Goal: Task Accomplishment & Management: Use online tool/utility

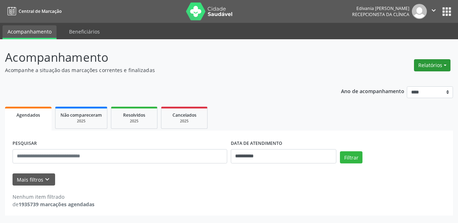
click at [440, 68] on button "Relatórios" at bounding box center [432, 65] width 36 height 12
click at [429, 80] on link "Agendamentos" at bounding box center [411, 81] width 77 height 10
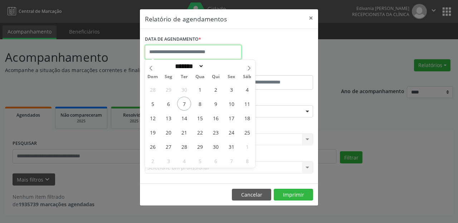
drag, startPoint x: 201, startPoint y: 54, endPoint x: 201, endPoint y: 60, distance: 5.7
click at [201, 54] on input "text" at bounding box center [193, 52] width 97 height 14
click at [203, 107] on span "8" at bounding box center [200, 104] width 14 height 14
type input "**********"
click at [203, 106] on span "8" at bounding box center [200, 104] width 14 height 14
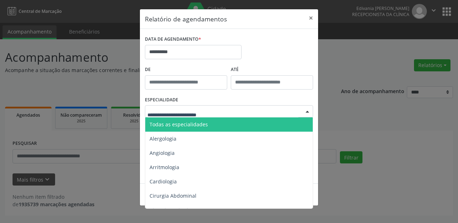
click at [226, 110] on div at bounding box center [229, 111] width 168 height 12
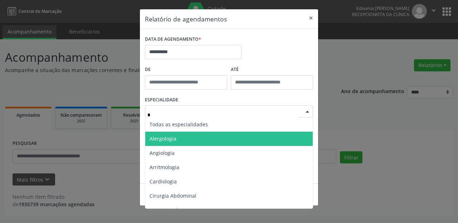
type input "**"
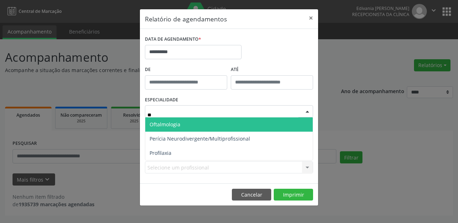
click at [188, 123] on span "Oftalmologia" at bounding box center [228, 125] width 167 height 14
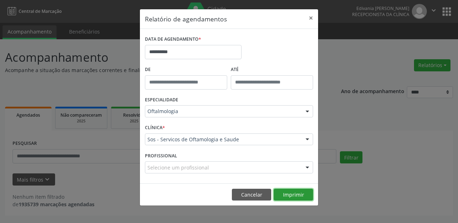
click at [287, 194] on button "Imprimir" at bounding box center [292, 195] width 39 height 12
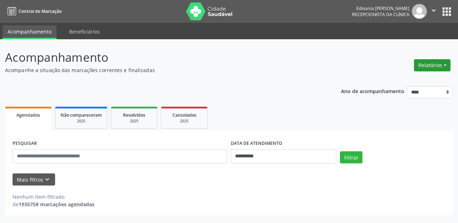
click at [446, 66] on button "Relatórios" at bounding box center [432, 65] width 36 height 12
click at [405, 83] on link "Agendamentos" at bounding box center [411, 81] width 77 height 10
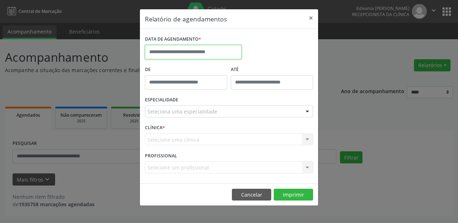
click at [191, 49] on input "text" at bounding box center [193, 52] width 97 height 14
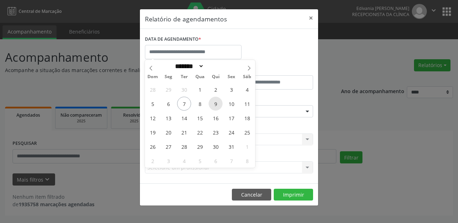
click at [213, 105] on span "9" at bounding box center [215, 104] width 14 height 14
type input "**********"
click at [213, 105] on span "9" at bounding box center [215, 104] width 14 height 14
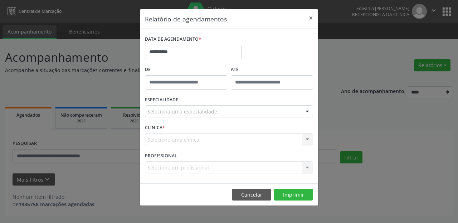
click at [221, 115] on div "Seleciona uma especialidade" at bounding box center [229, 111] width 168 height 12
type input "**"
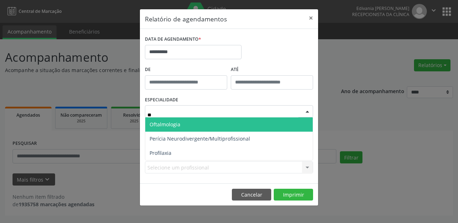
click at [186, 128] on span "Oftalmologia" at bounding box center [228, 125] width 167 height 14
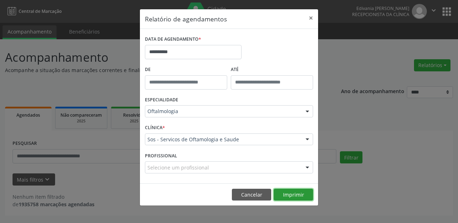
click at [302, 194] on button "Imprimir" at bounding box center [292, 195] width 39 height 12
